Goal: Information Seeking & Learning: Learn about a topic

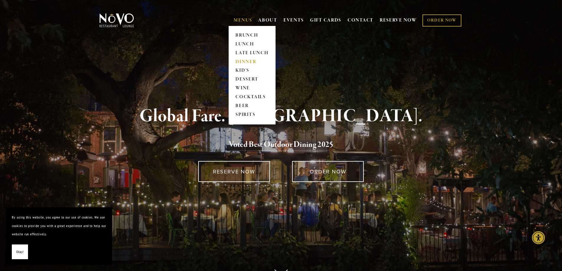
click at [253, 60] on link "DINNER" at bounding box center [252, 62] width 37 height 9
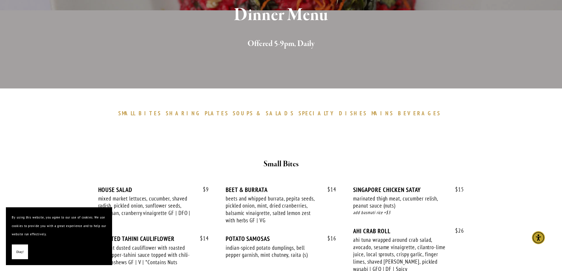
scroll to position [177, 0]
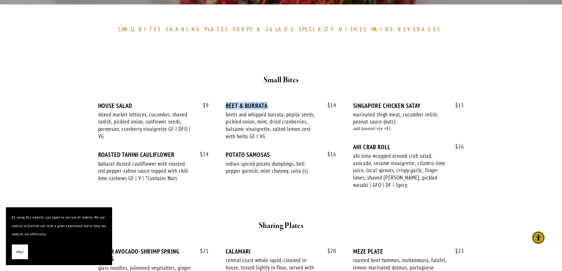
drag, startPoint x: 225, startPoint y: 105, endPoint x: 274, endPoint y: 105, distance: 48.4
click at [274, 105] on div "BEET & BURRATA" at bounding box center [281, 105] width 111 height 7
click at [297, 198] on div "$ 9 HOUSE SALAD mixed market lettuces, cucumber, shaved radish, pickled onion, …" at bounding box center [281, 151] width 366 height 98
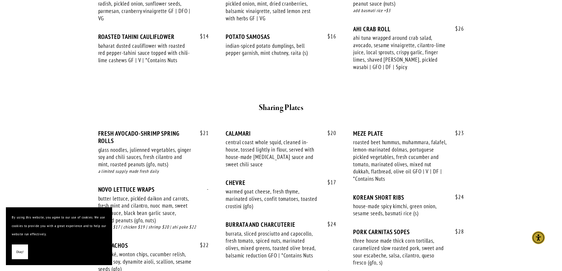
scroll to position [354, 0]
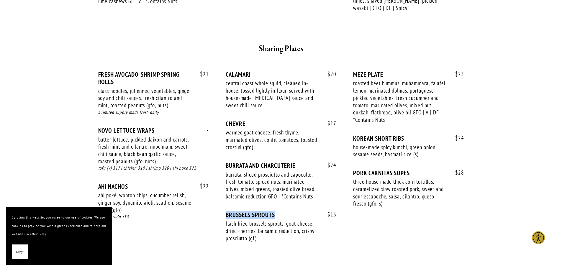
drag, startPoint x: 282, startPoint y: 217, endPoint x: 224, endPoint y: 217, distance: 58.1
click at [224, 217] on div "$ 21 FRESH AVOCADO-SHRIMP SPRING ROLLS glass noodles, julienned vegetables, gin…" at bounding box center [281, 162] width 366 height 182
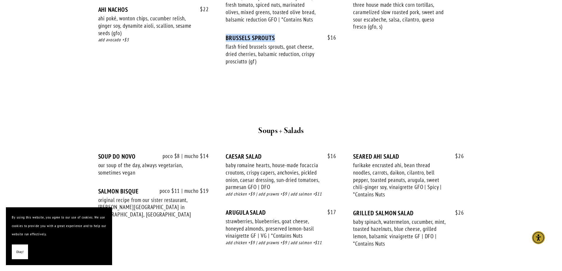
scroll to position [472, 0]
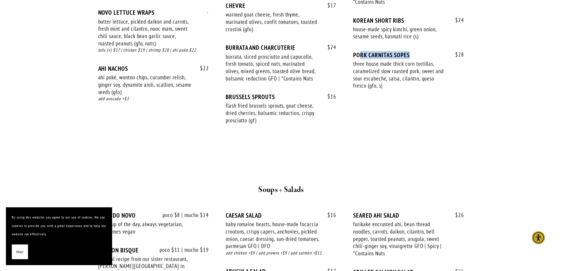
drag, startPoint x: 414, startPoint y: 57, endPoint x: 367, endPoint y: 70, distance: 48.1
click at [361, 55] on div "PORK CARNITAS SOPES" at bounding box center [408, 54] width 111 height 7
click at [393, 95] on div "$ 28 PORK CARNITAS SOPES three house made thick corn tortillas, caramelized slo…" at bounding box center [408, 75] width 111 height 49
drag, startPoint x: 407, startPoint y: 55, endPoint x: 353, endPoint y: 53, distance: 54.3
click at [353, 53] on div "$ 21 FRESH AVOCADO-SHRIMP SPRING ROLLS glass noodles, julienned vegetables, gin…" at bounding box center [281, 44] width 366 height 182
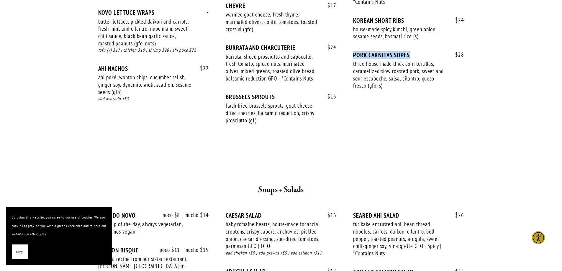
click at [22, 254] on span "Okay!" at bounding box center [19, 252] width 7 height 9
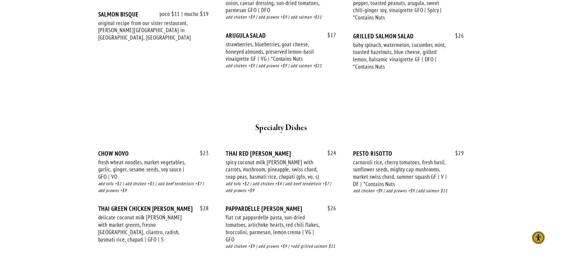
scroll to position [767, 0]
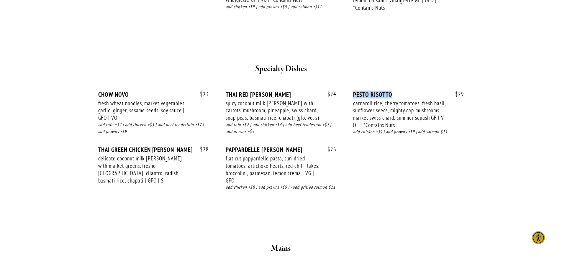
drag, startPoint x: 394, startPoint y: 96, endPoint x: 354, endPoint y: 97, distance: 40.1
click at [354, 97] on div "PESTO RISOTTO" at bounding box center [408, 94] width 111 height 7
click at [389, 178] on div "$ 23 CHOW NOVO fresh wheat noodles, market vegetables, garlic, ginger, sesame s…" at bounding box center [281, 146] width 366 height 111
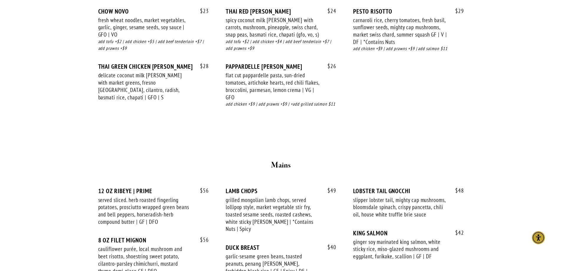
scroll to position [826, 0]
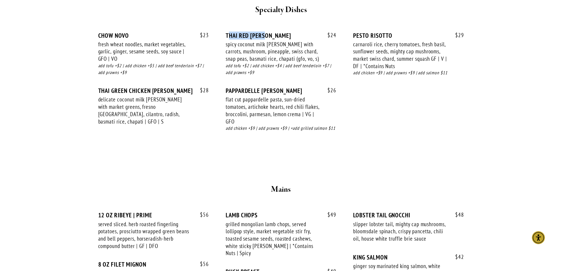
drag, startPoint x: 266, startPoint y: 38, endPoint x: 227, endPoint y: 36, distance: 38.7
click at [227, 36] on div "THAI RED [PERSON_NAME]" at bounding box center [281, 35] width 111 height 7
drag, startPoint x: 130, startPoint y: 32, endPoint x: 84, endPoint y: 34, distance: 45.4
drag, startPoint x: 275, startPoint y: 36, endPoint x: 238, endPoint y: 50, distance: 39.4
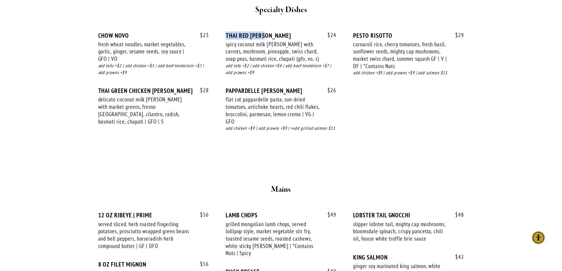
click at [227, 35] on div "THAI RED [PERSON_NAME]" at bounding box center [281, 35] width 111 height 7
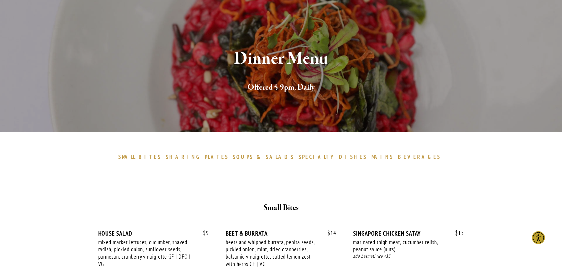
scroll to position [0, 0]
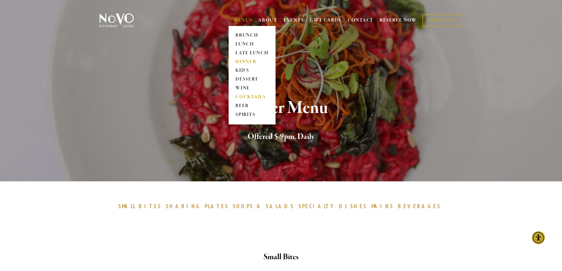
click at [242, 93] on link "COCKTAILS" at bounding box center [252, 97] width 37 height 9
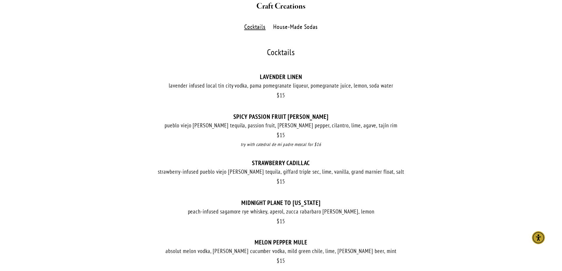
scroll to position [236, 0]
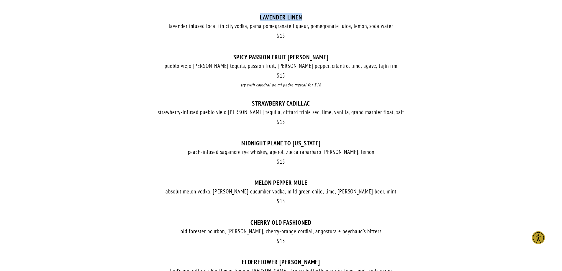
drag, startPoint x: 311, startPoint y: 15, endPoint x: 256, endPoint y: 15, distance: 54.9
click at [256, 15] on div "LAVENDER LINEN" at bounding box center [281, 17] width 366 height 7
click at [316, 30] on div "lavender infused local tin city vodka, pama pomegranate liqueur, pomegranate ju…" at bounding box center [281, 25] width 366 height 7
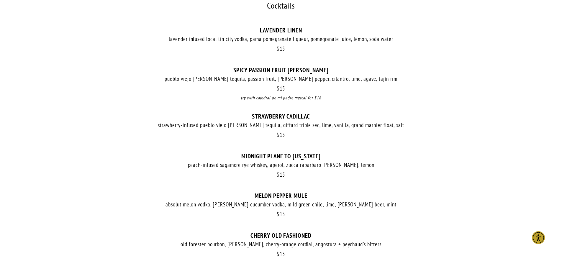
scroll to position [177, 0]
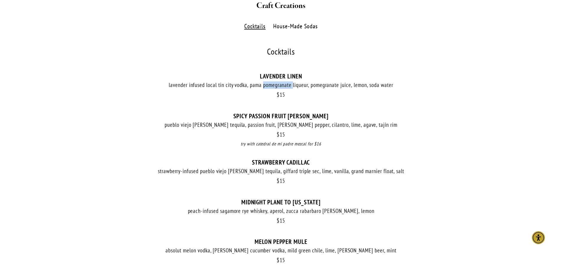
drag, startPoint x: 292, startPoint y: 84, endPoint x: 263, endPoint y: 82, distance: 28.9
click at [263, 82] on div "lavender infused local tin city vodka, pama pomegranate liqueur, pomegranate ju…" at bounding box center [281, 84] width 366 height 7
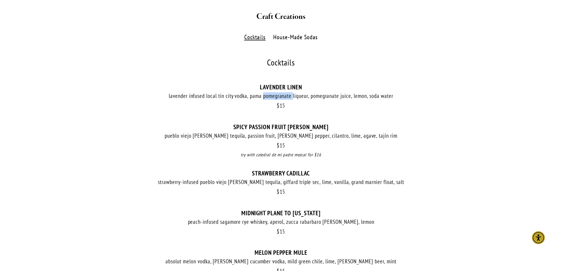
scroll to position [0, 0]
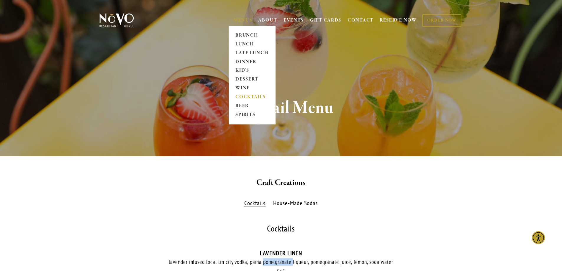
click at [240, 19] on link "MENUS" at bounding box center [243, 20] width 19 height 6
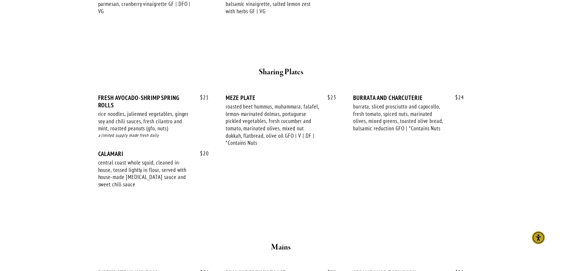
scroll to position [252, 0]
